Goal: Information Seeking & Learning: Learn about a topic

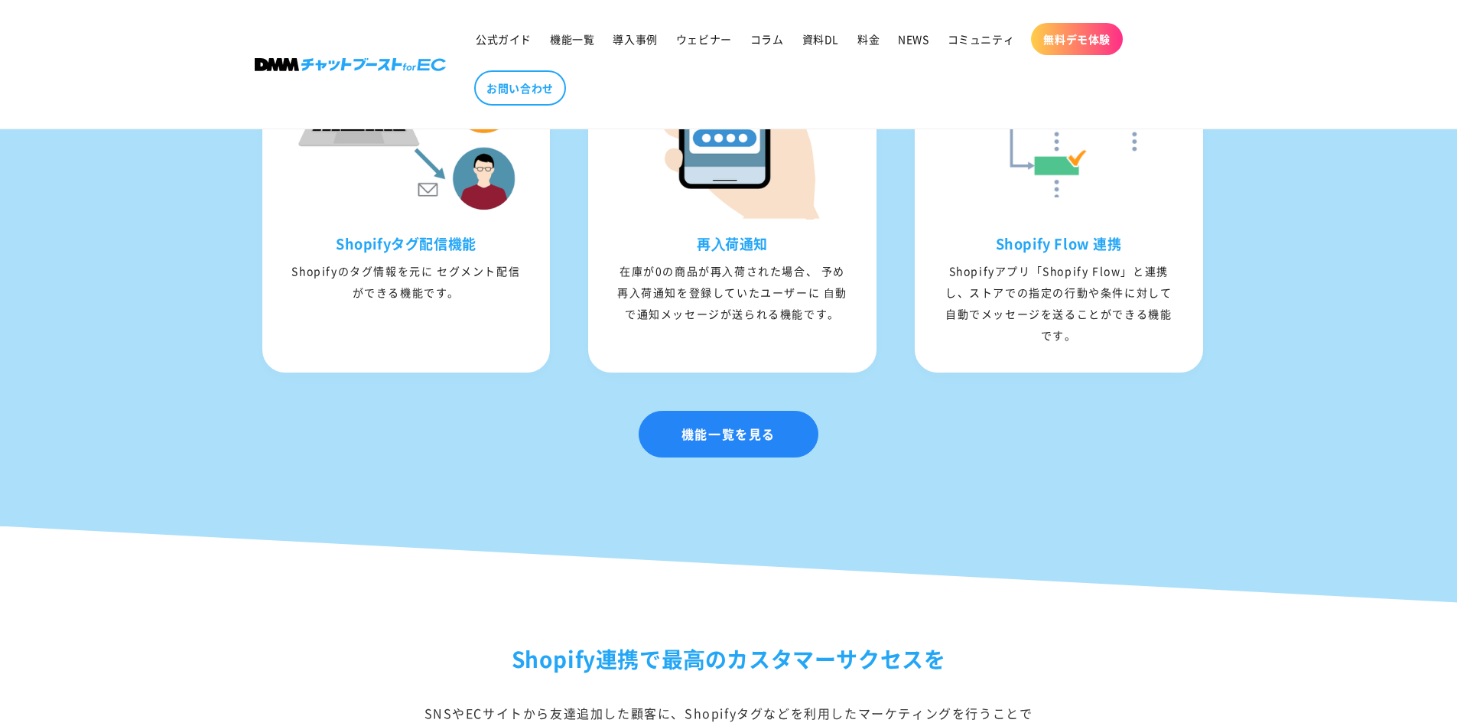
scroll to position [2039, 0]
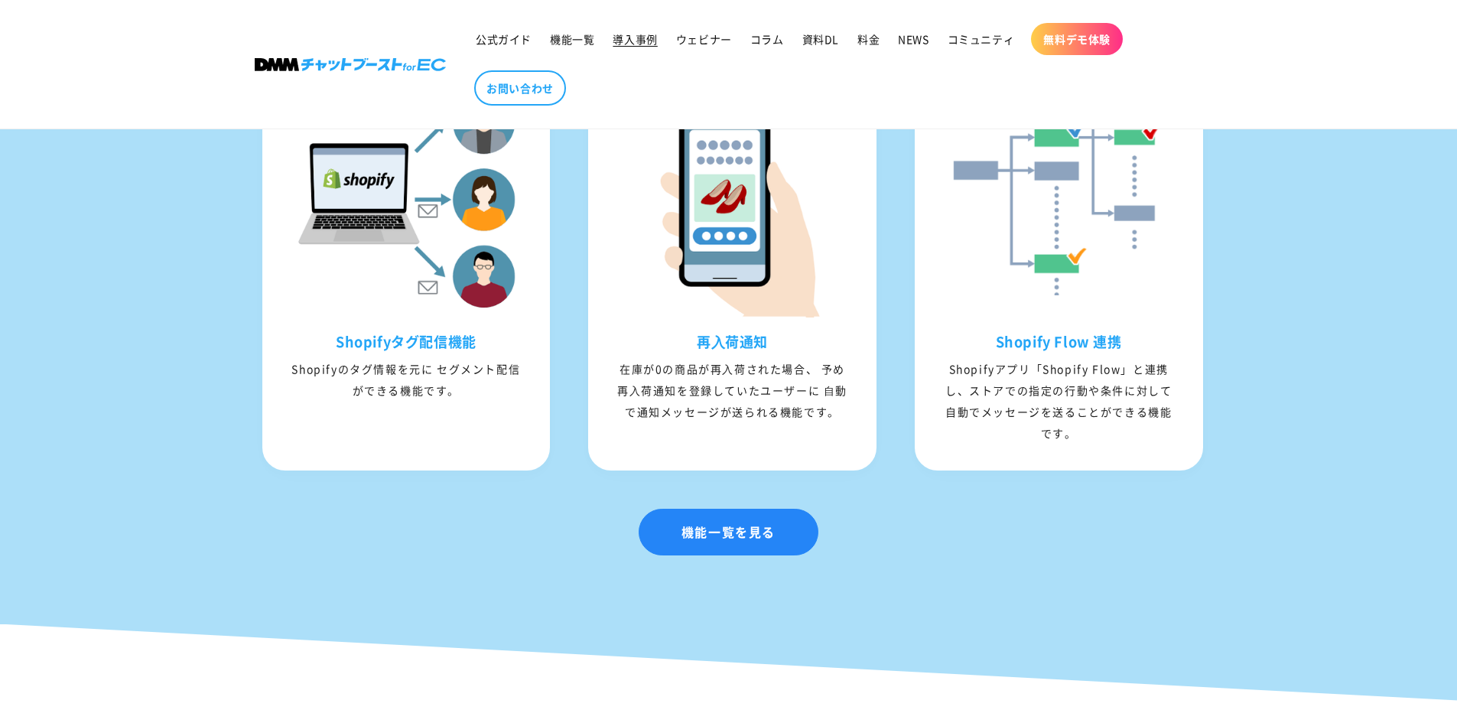
click at [654, 43] on span "導入事例" at bounding box center [635, 39] width 44 height 14
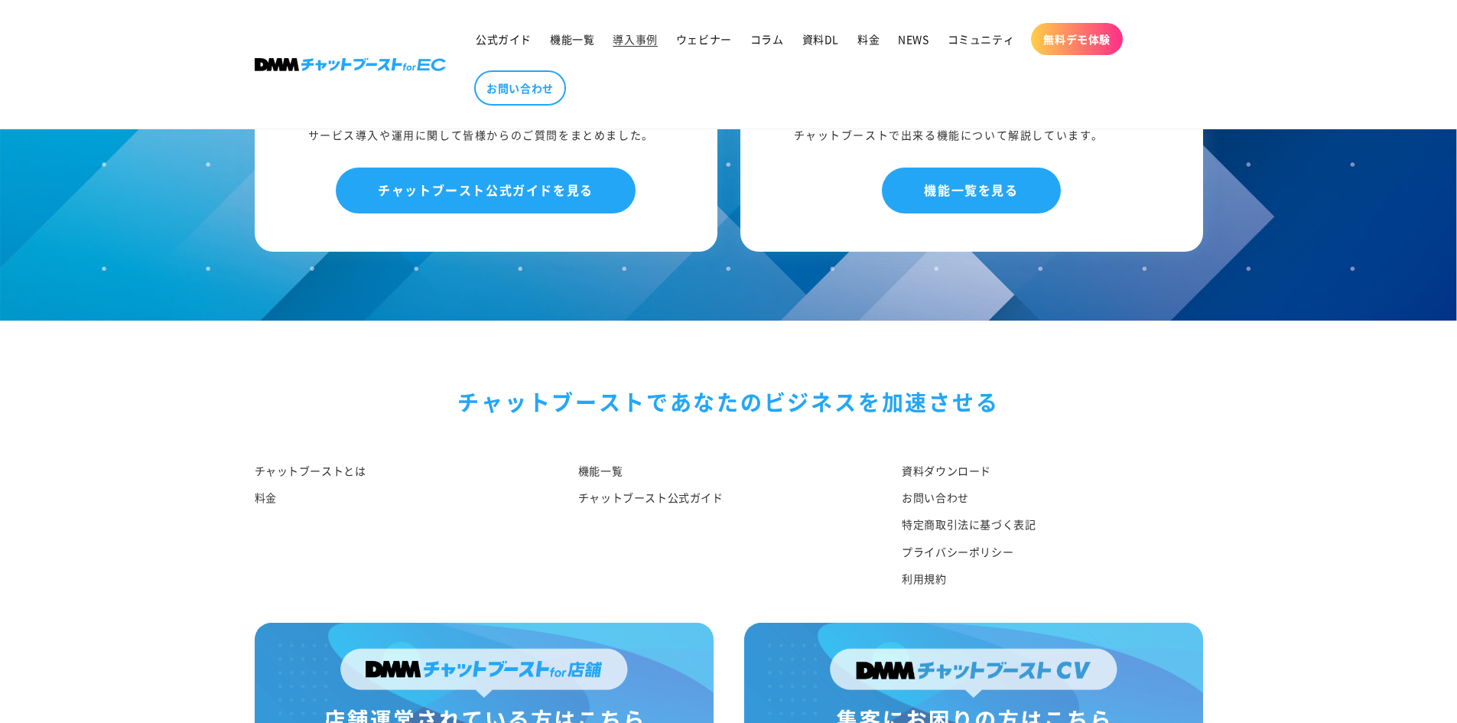
scroll to position [2299, 0]
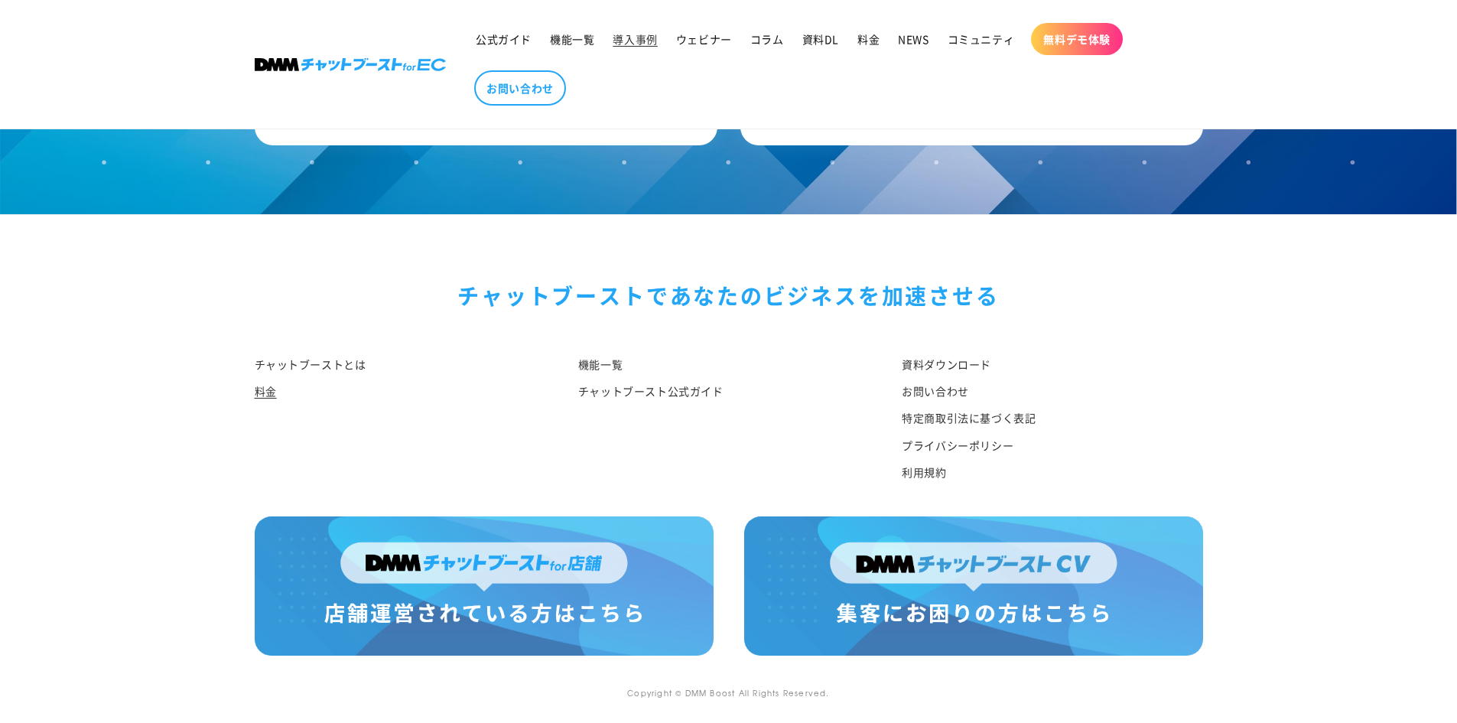
click at [275, 389] on link "料金" at bounding box center [266, 391] width 22 height 27
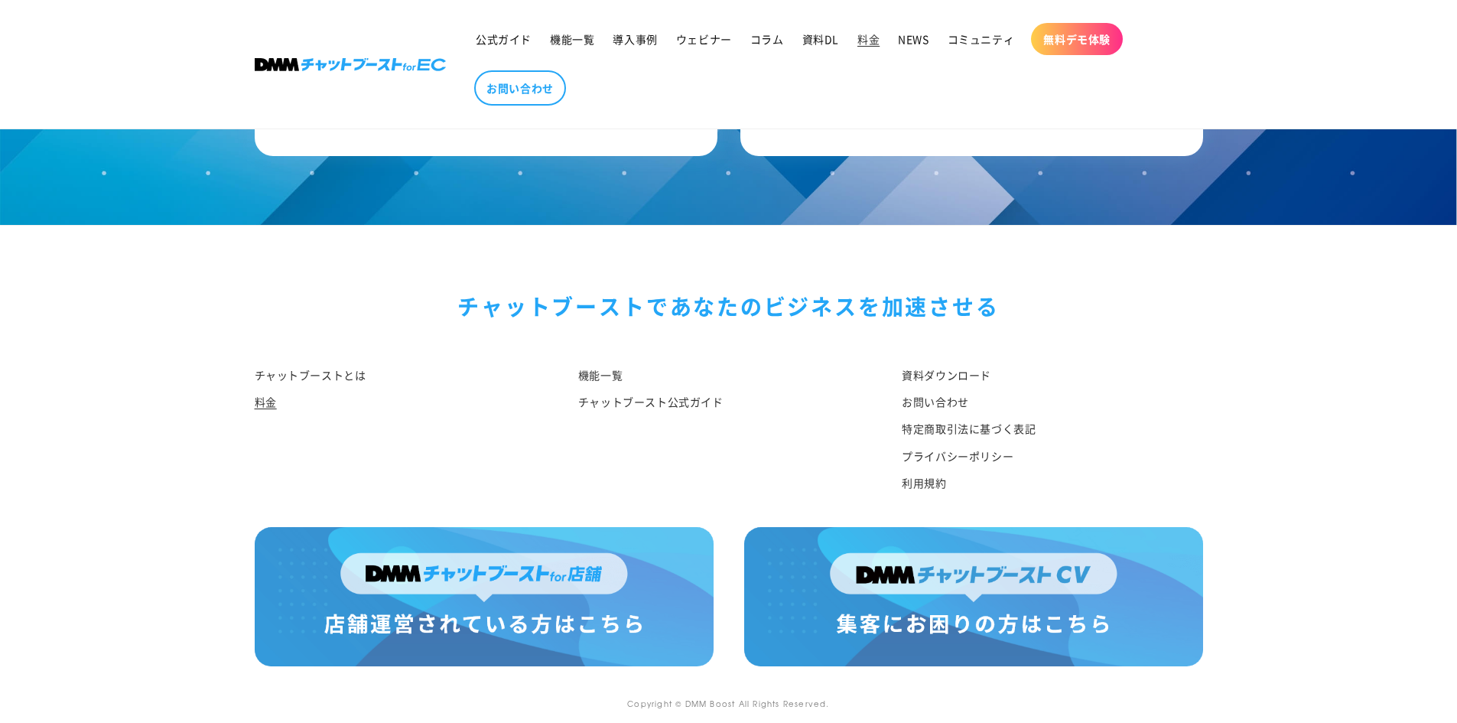
scroll to position [1789, 0]
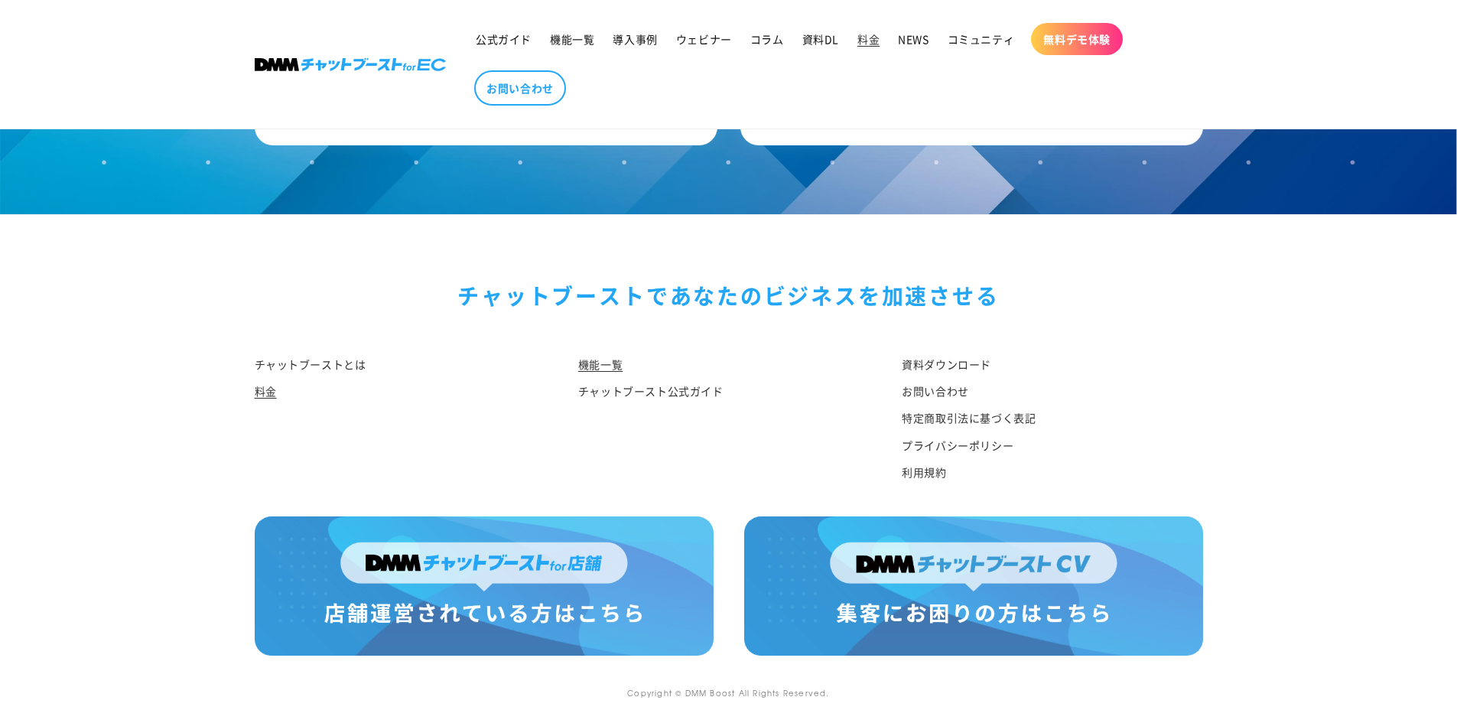
click at [594, 363] on link "機能一覧" at bounding box center [600, 366] width 44 height 23
